Goal: Book appointment/travel/reservation

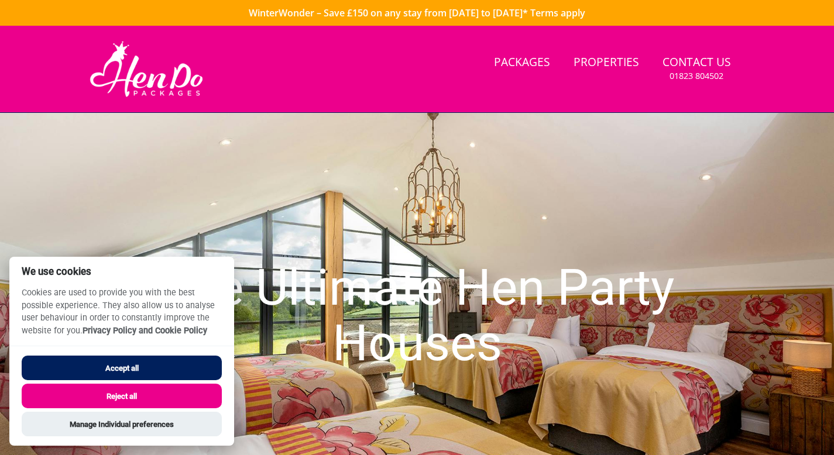
click at [129, 400] on button "Reject all" at bounding box center [122, 396] width 200 height 25
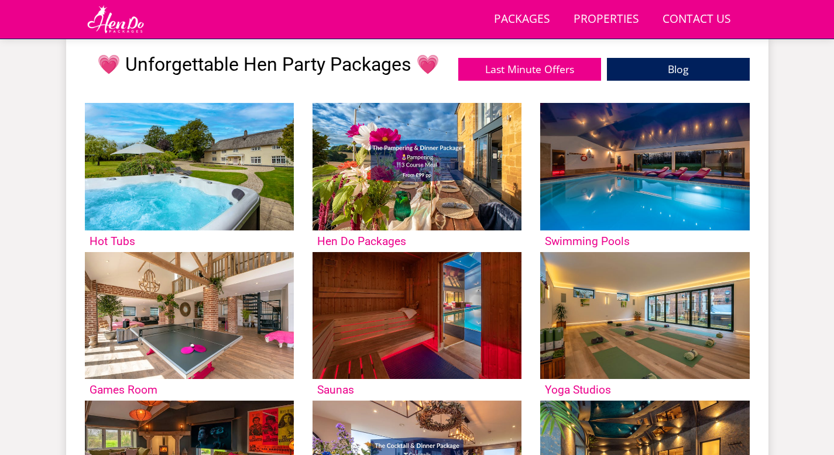
scroll to position [440, 0]
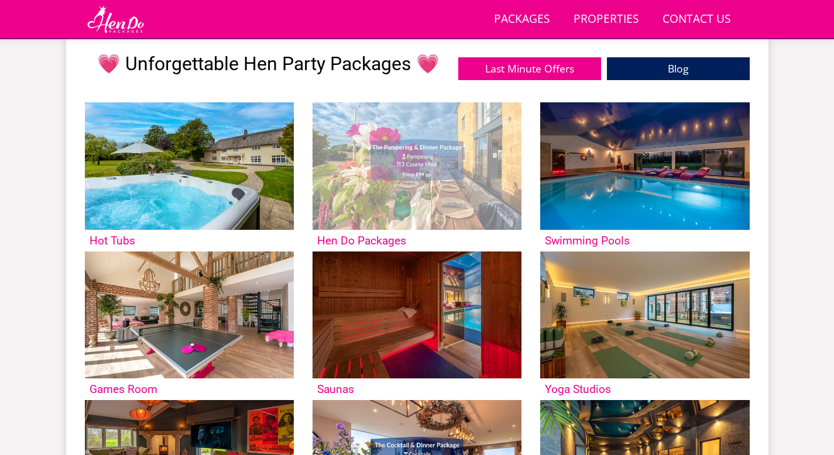
click at [350, 176] on img at bounding box center [417, 166] width 209 height 128
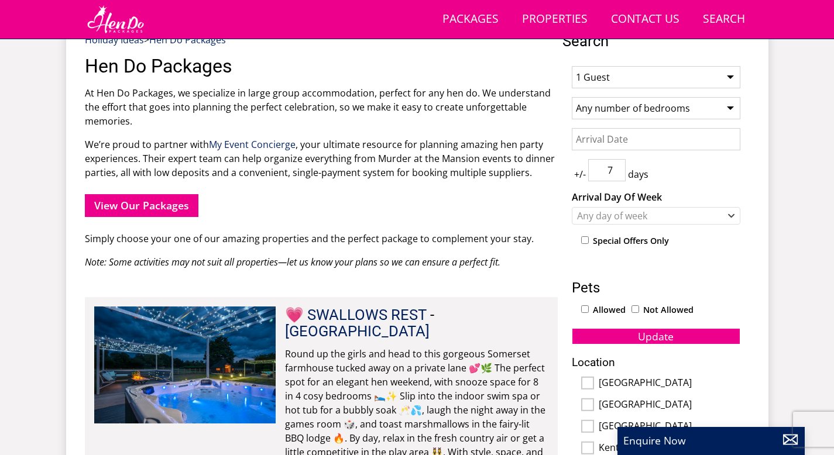
scroll to position [451, 0]
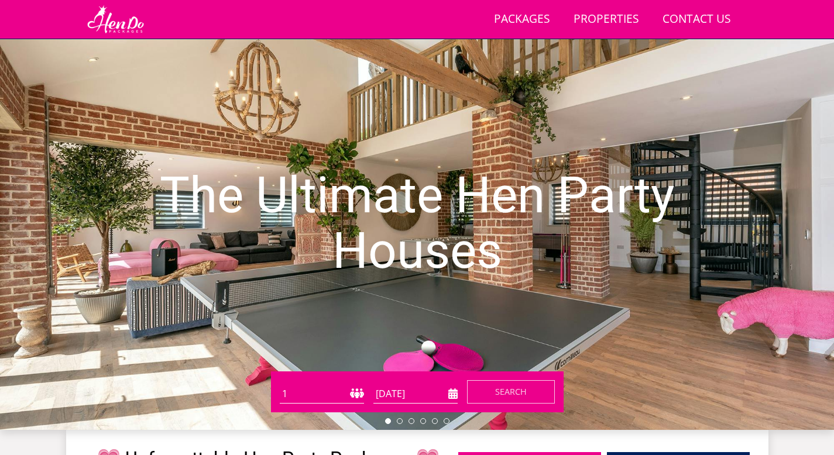
scroll to position [36, 0]
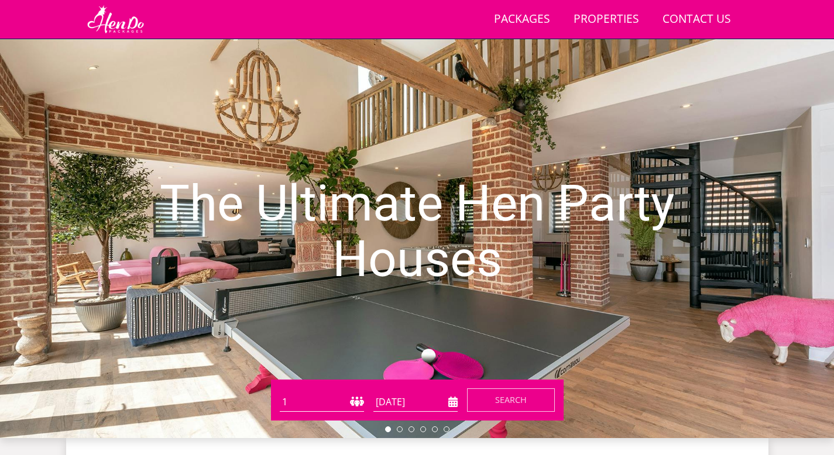
click at [453, 401] on input "[DATE]" at bounding box center [415, 402] width 84 height 19
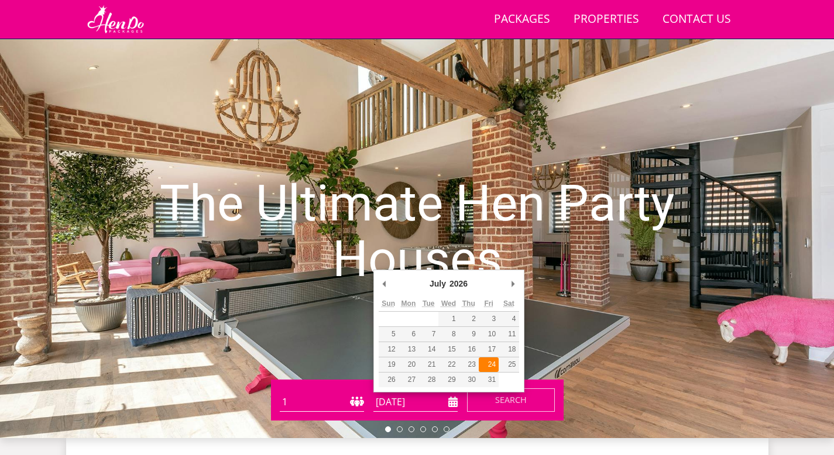
type input "[DATE]"
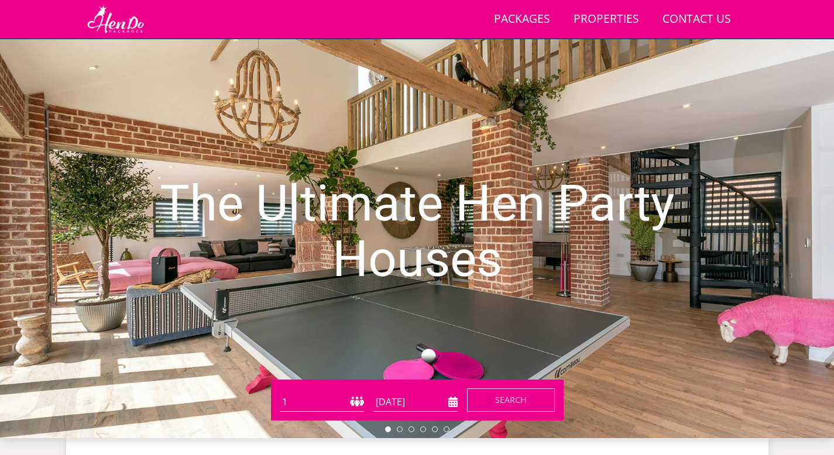
click at [353, 404] on select "1 2 3 4 5 6 7 8 9 10 11 12 13 14 15 16 17 18 19 20 21 22 23 24 25 26 27 28 29 3…" at bounding box center [322, 402] width 84 height 19
select select "25"
click at [506, 405] on span "Search" at bounding box center [511, 399] width 32 height 11
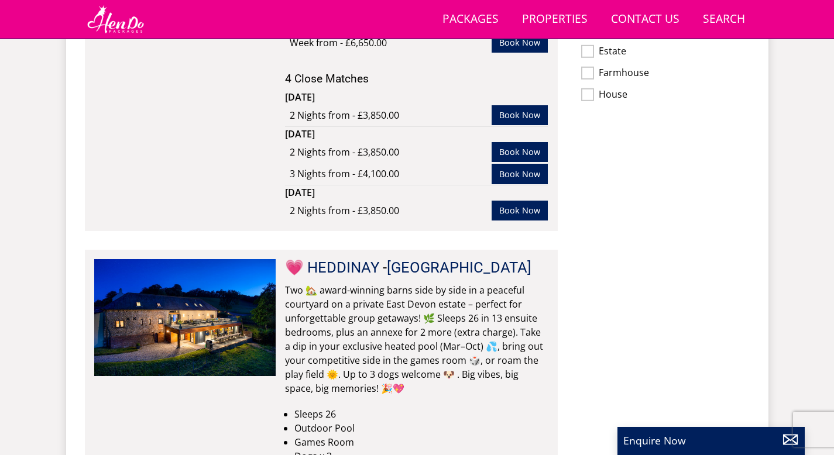
scroll to position [929, 0]
